Goal: Check status: Check status

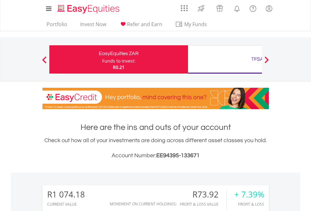
click at [102, 59] on div "Funds to invest:" at bounding box center [118, 61] width 33 height 6
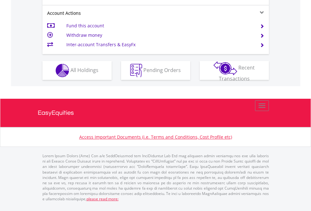
scroll to position [616, 0]
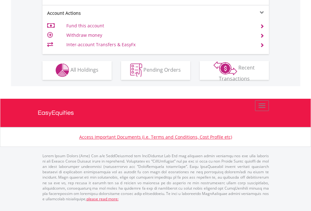
scroll to position [588, 0]
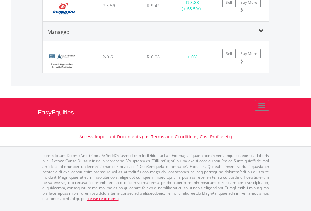
scroll to position [45, 0]
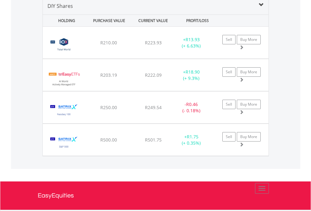
scroll to position [608, 0]
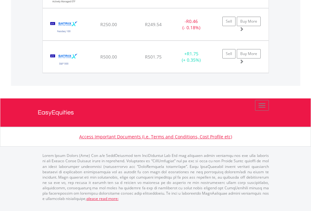
scroll to position [45, 0]
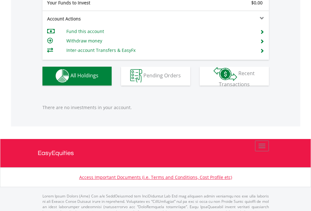
scroll to position [623, 0]
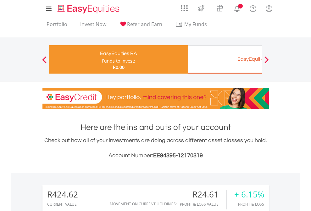
scroll to position [60, 99]
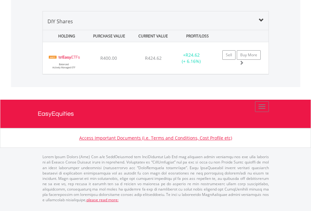
scroll to position [700, 0]
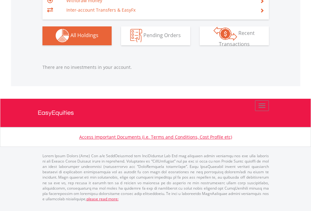
scroll to position [60, 99]
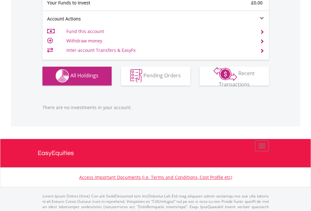
scroll to position [623, 0]
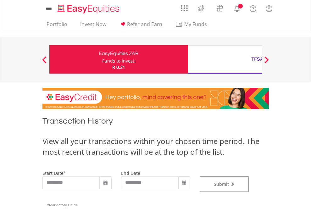
type input "**********"
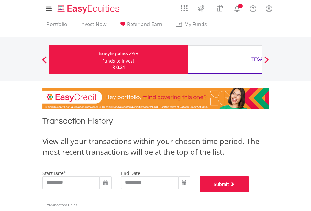
click at [250, 192] on button "Submit" at bounding box center [225, 185] width 50 height 16
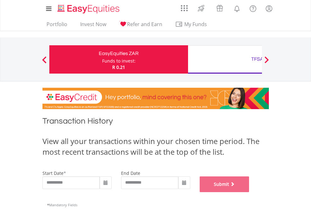
scroll to position [255, 0]
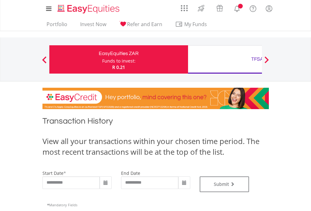
click at [225, 59] on div "TFSA" at bounding box center [257, 59] width 131 height 9
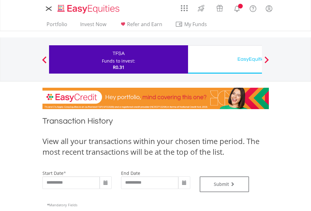
type input "**********"
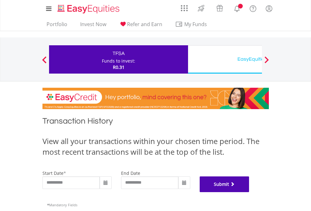
click at [250, 192] on button "Submit" at bounding box center [225, 185] width 50 height 16
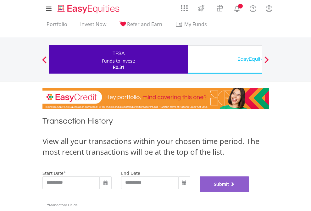
scroll to position [255, 0]
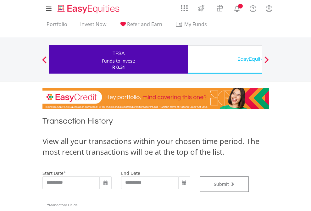
click at [225, 59] on div "EasyEquities USD" at bounding box center [257, 59] width 131 height 9
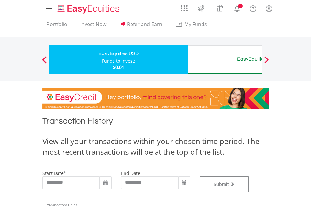
type input "**********"
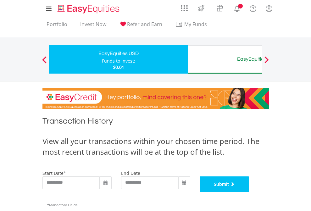
click at [250, 192] on button "Submit" at bounding box center [225, 185] width 50 height 16
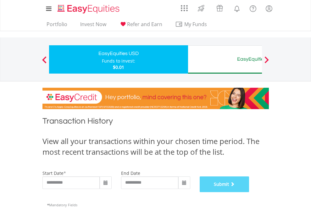
scroll to position [255, 0]
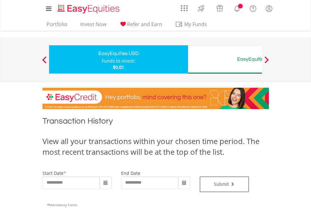
click at [225, 59] on div "EasyEquities AUD" at bounding box center [257, 59] width 131 height 9
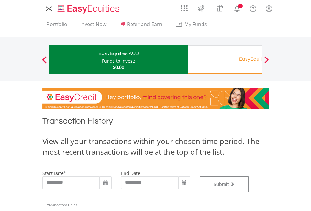
type input "**********"
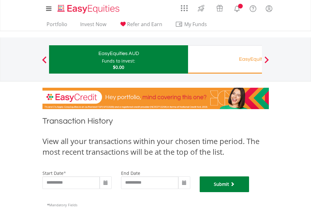
click at [250, 192] on button "Submit" at bounding box center [225, 185] width 50 height 16
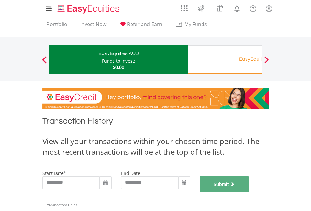
scroll to position [255, 0]
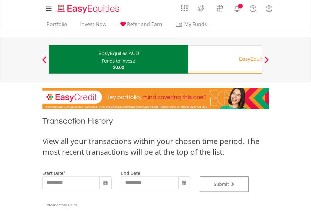
click at [225, 59] on div "EasyEquities RA" at bounding box center [257, 59] width 131 height 9
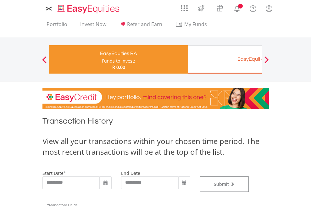
type input "**********"
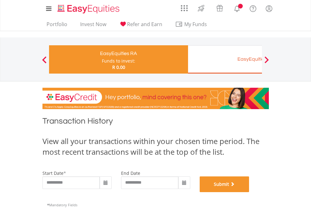
click at [250, 192] on button "Submit" at bounding box center [225, 185] width 50 height 16
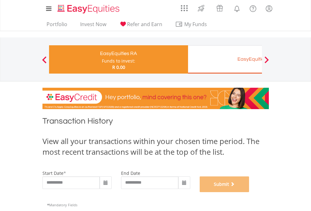
scroll to position [255, 0]
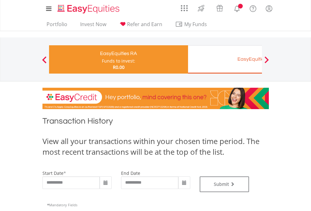
click at [225, 59] on div "EasyEquities EUR" at bounding box center [257, 59] width 131 height 9
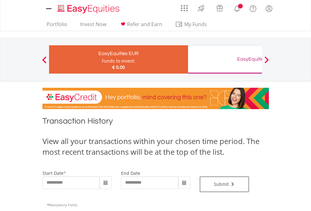
type input "**********"
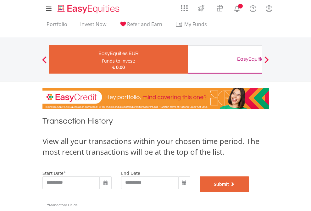
click at [250, 192] on button "Submit" at bounding box center [225, 185] width 50 height 16
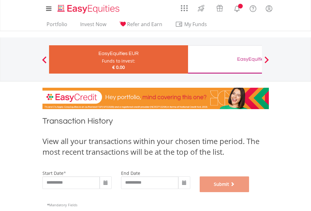
scroll to position [255, 0]
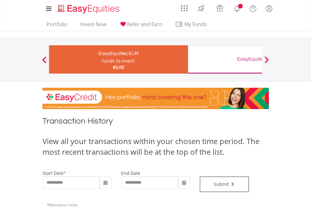
click at [225, 59] on div "EasyEquities GBP" at bounding box center [257, 59] width 131 height 9
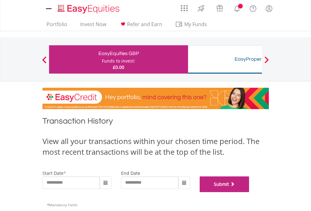
click at [250, 192] on button "Submit" at bounding box center [225, 185] width 50 height 16
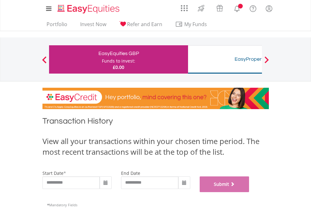
scroll to position [255, 0]
